Goal: Communication & Community: Answer question/provide support

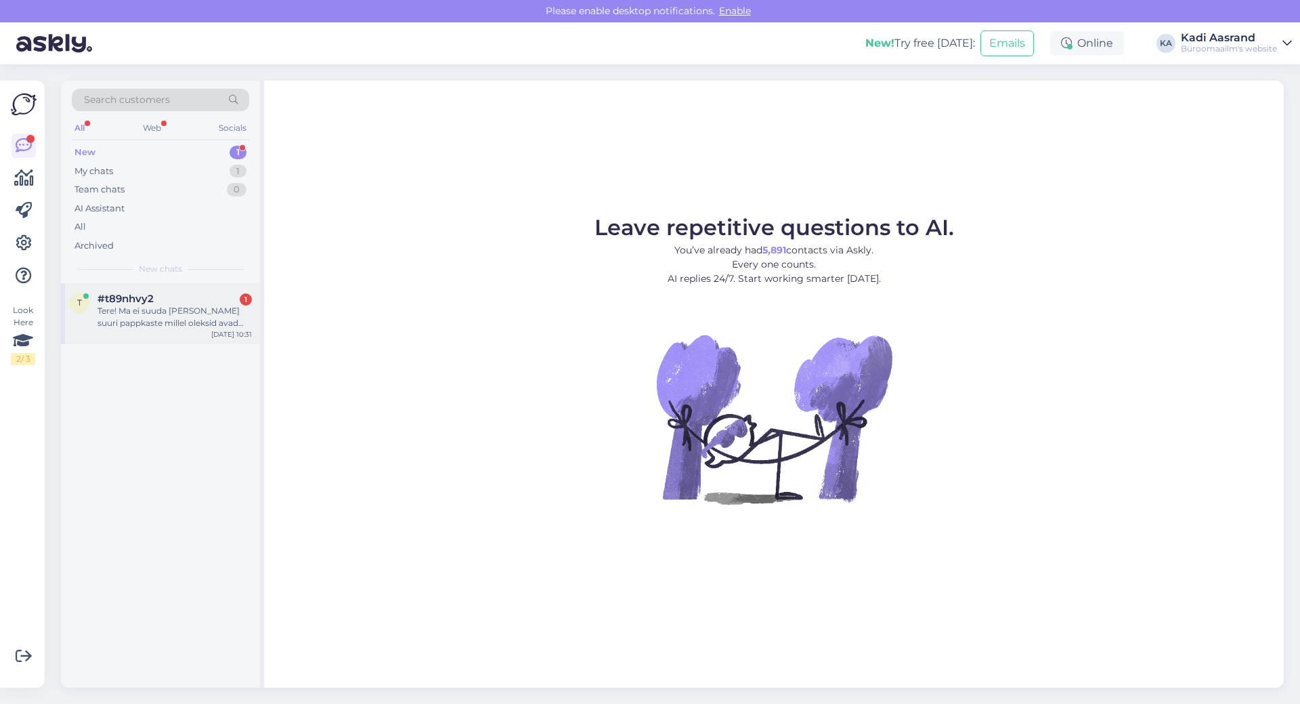
click at [179, 318] on div "Tere! Ma ei suuda [PERSON_NAME] suuri pappkaste millel oleksid avad külgedel pa…" at bounding box center [175, 317] width 154 height 24
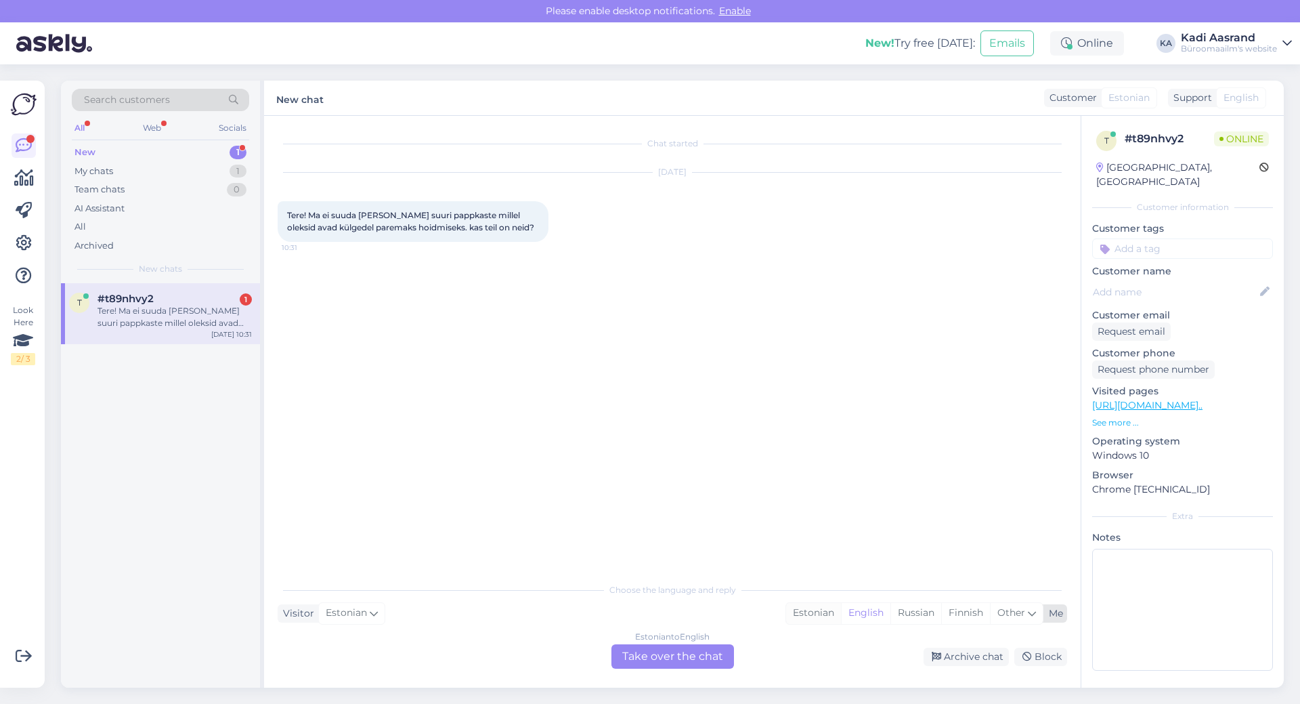
click at [809, 621] on div "Estonian" at bounding box center [813, 613] width 55 height 20
click at [704, 658] on div "Estonian to Estonian Take over the chat" at bounding box center [673, 656] width 123 height 24
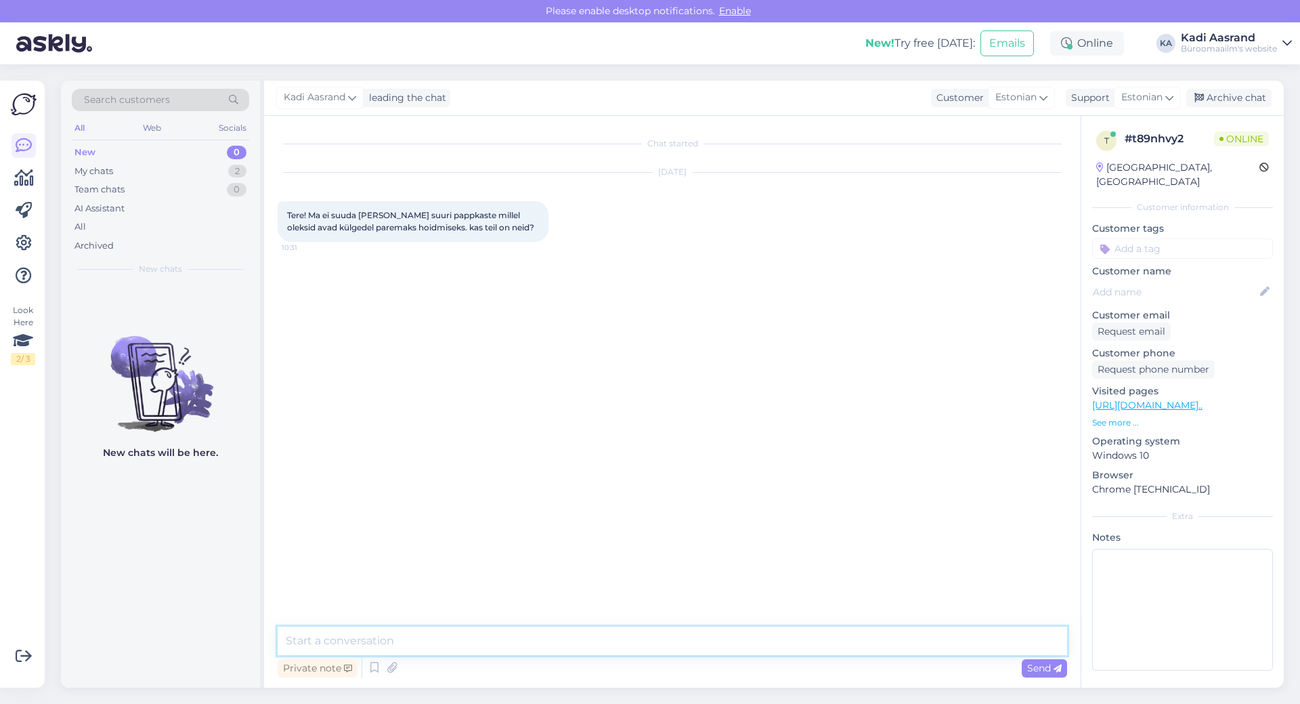
click at [407, 633] on textarea at bounding box center [673, 641] width 790 height 28
type textarea "Tere, [PERSON_NAME] ole suuri avadega pappkaste valikus"
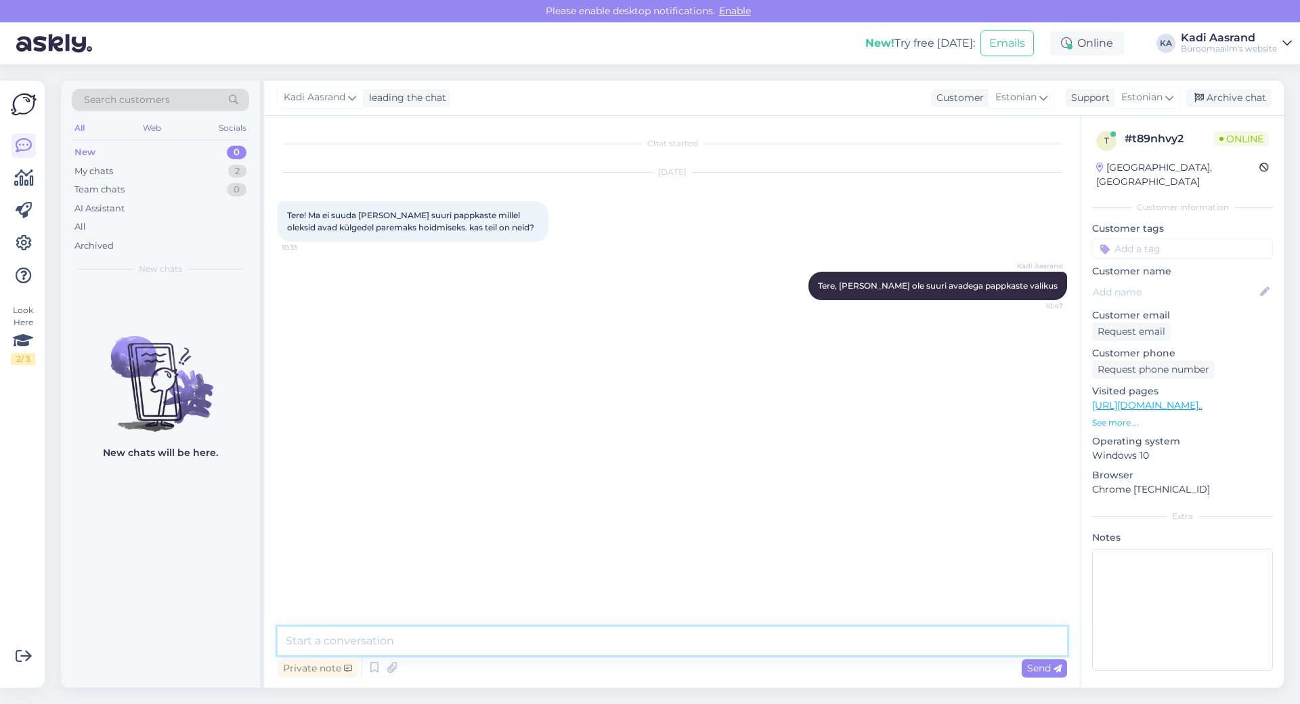
click at [520, 649] on textarea at bounding box center [673, 641] width 790 height 28
type textarea "Ainukesed mis oleks avadega on sellised"
paste textarea
click at [450, 648] on textarea at bounding box center [673, 641] width 790 height 28
paste textarea "[URL][DOMAIN_NAME][PERSON_NAME]"
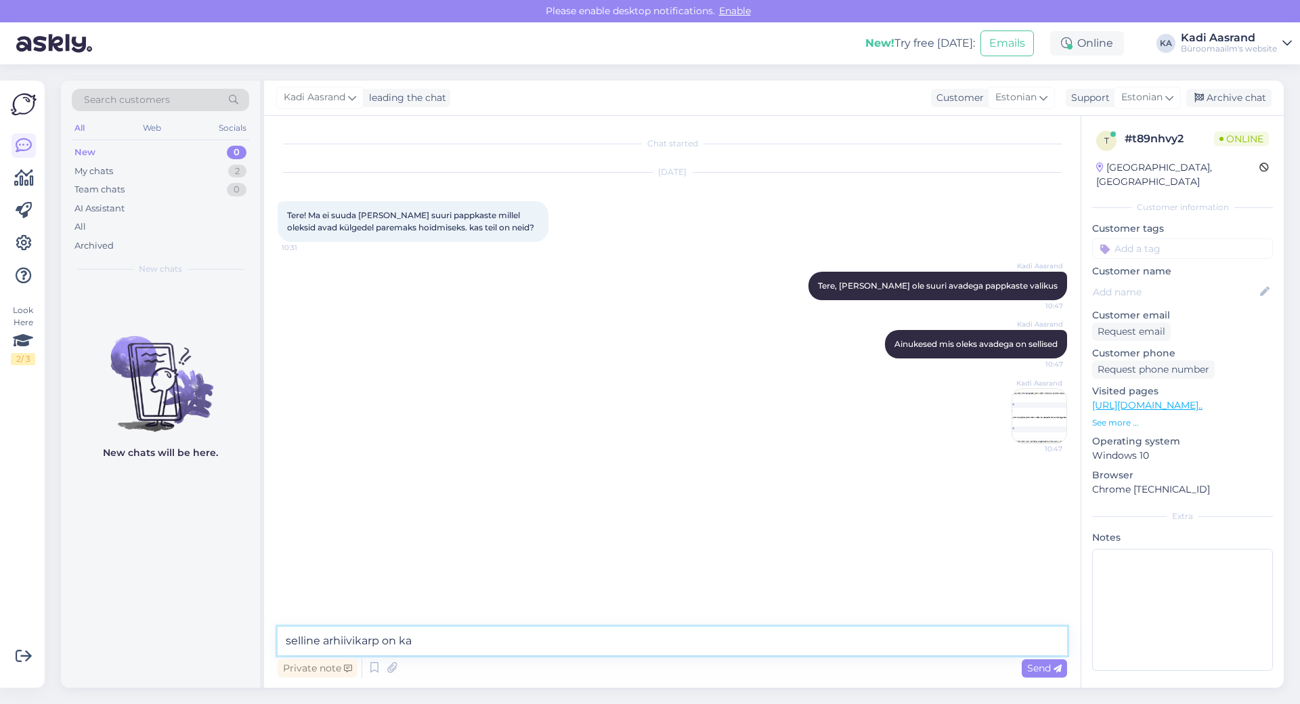
type textarea "selline arhiivikarp on ka [URL][DOMAIN_NAME][PERSON_NAME]"
